Goal: Navigation & Orientation: Find specific page/section

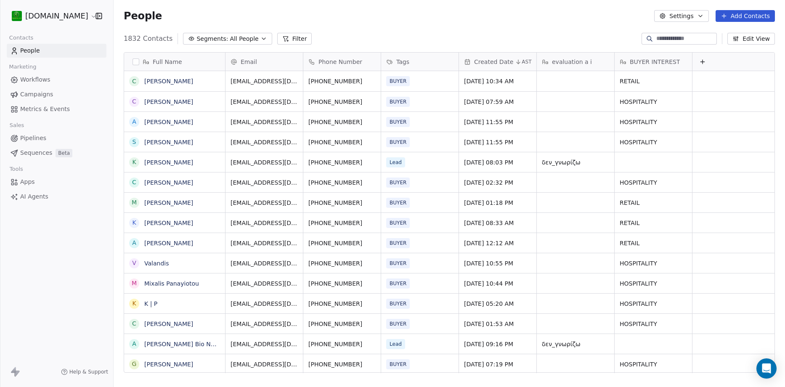
scroll to position [334, 665]
click at [82, 283] on div "[DOMAIN_NAME] Contacts People Marketing Workflows Campaigns Metrics & Events Sa…" at bounding box center [56, 193] width 113 height 387
